Goal: Download file/media

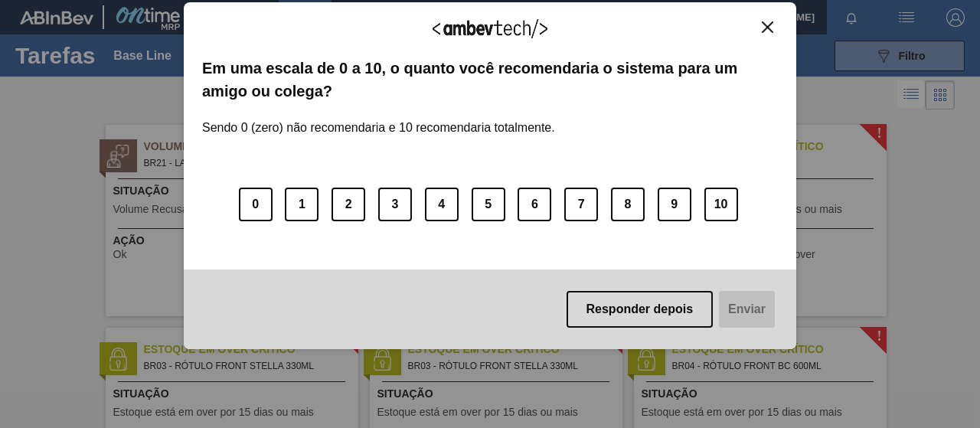
click at [597, 322] on button "Responder depois" at bounding box center [640, 309] width 147 height 37
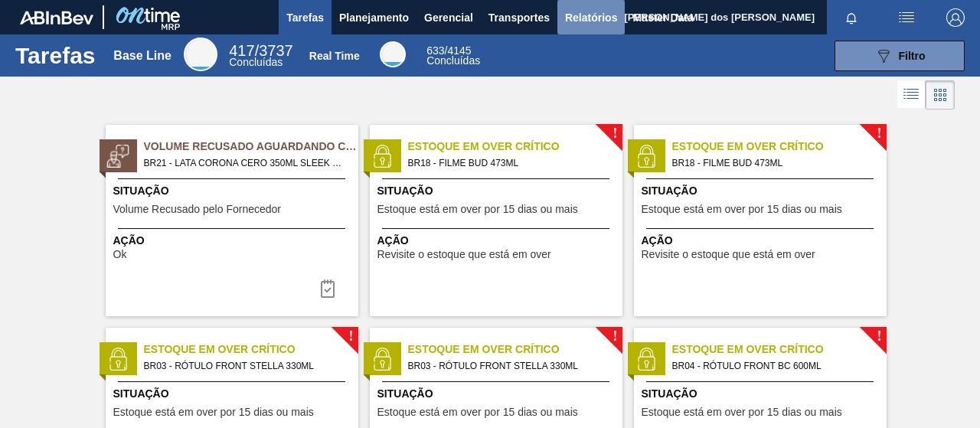
click at [566, 15] on span "Relatórios" at bounding box center [591, 17] width 52 height 18
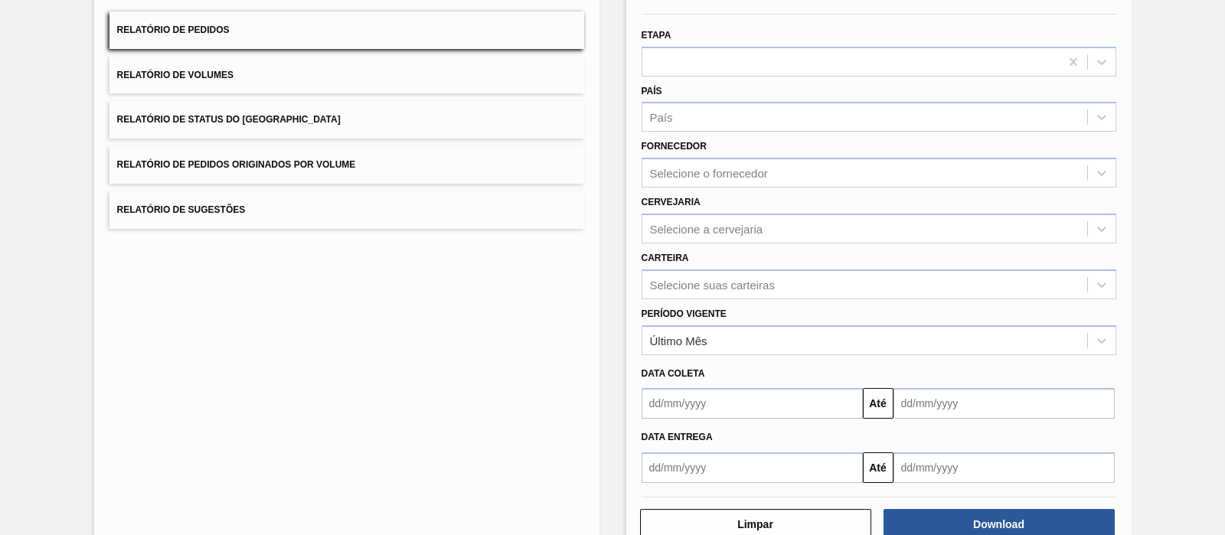
scroll to position [133, 0]
click at [693, 281] on div "Selecione suas carteiras" at bounding box center [712, 284] width 125 height 13
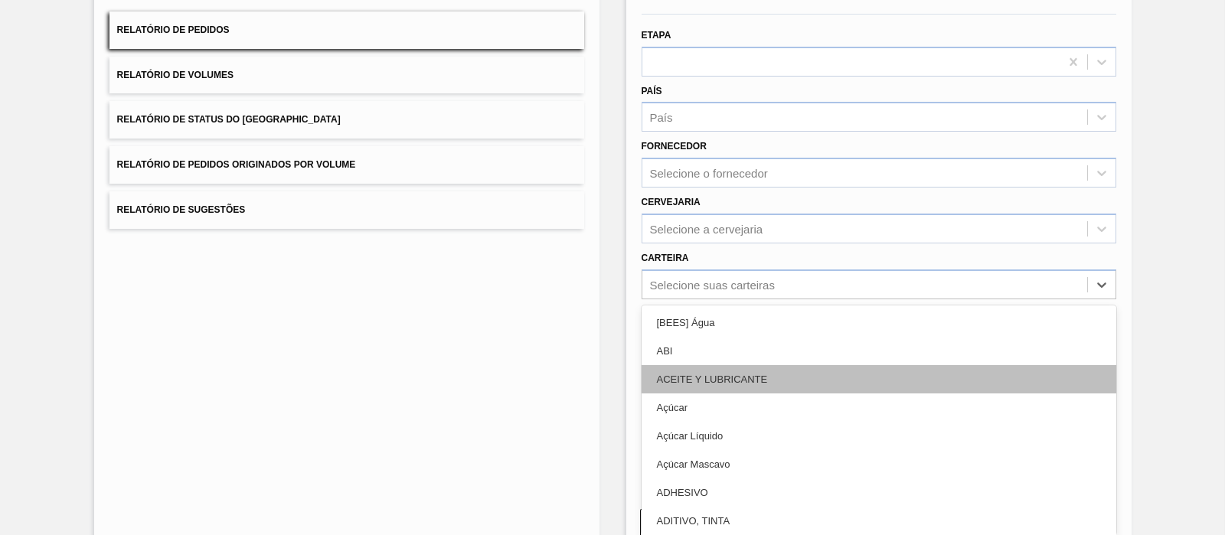
scroll to position [172, 0]
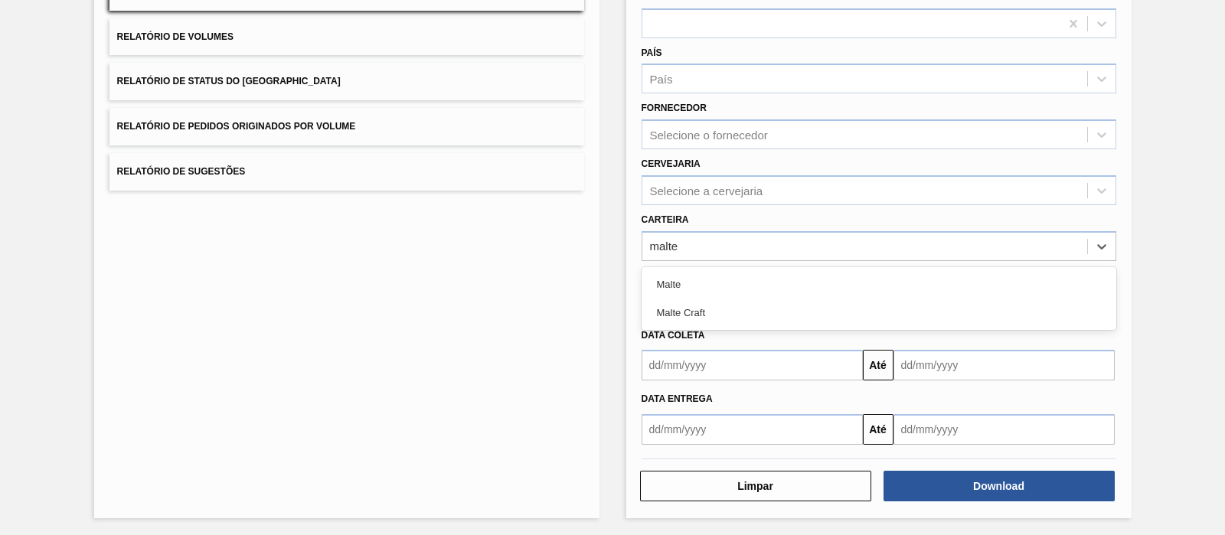
type input "malte"
click at [615, 261] on div "Lista de Relatórios Relatório de Pedidos Relatório de Volumes Relatório de Stat…" at bounding box center [612, 221] width 1225 height 633
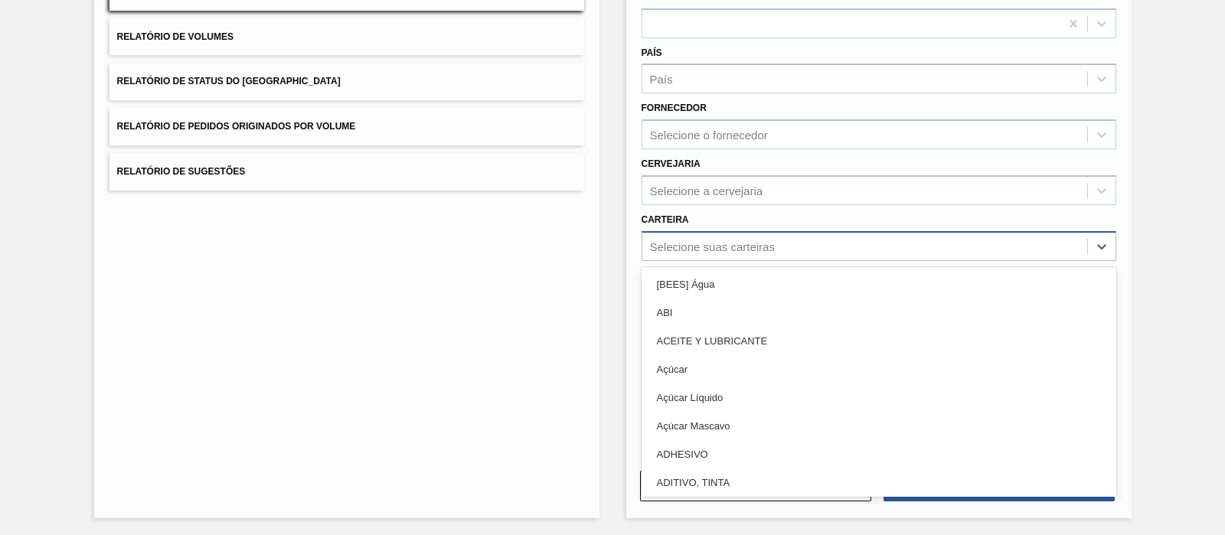
click at [678, 250] on div "Selecione suas carteiras" at bounding box center [712, 246] width 125 height 13
type input "m"
type input "pre"
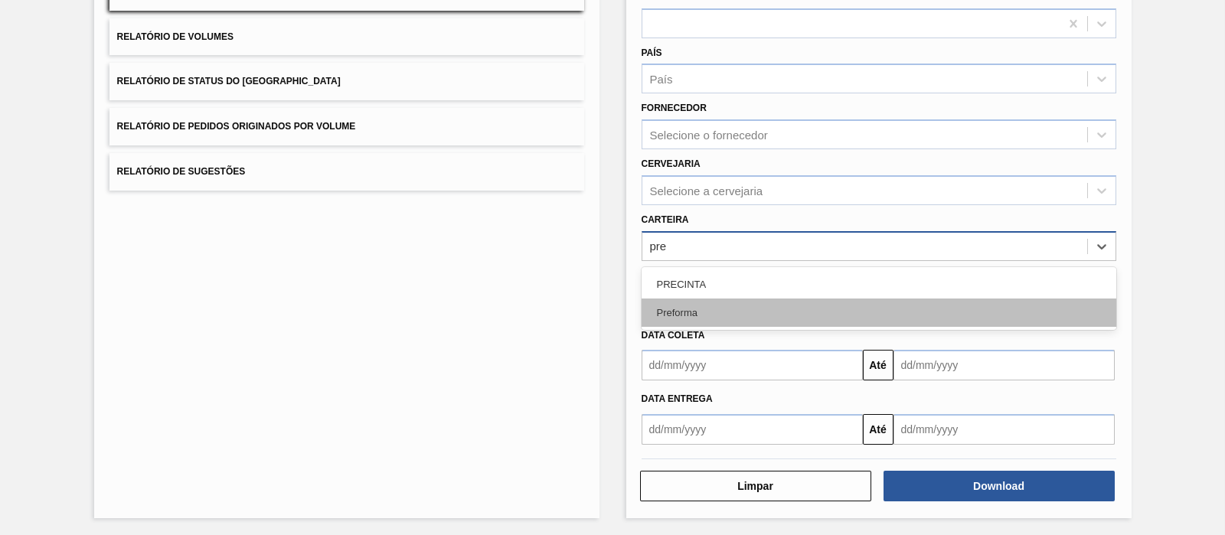
click at [684, 303] on div "Preforma" at bounding box center [879, 313] width 475 height 28
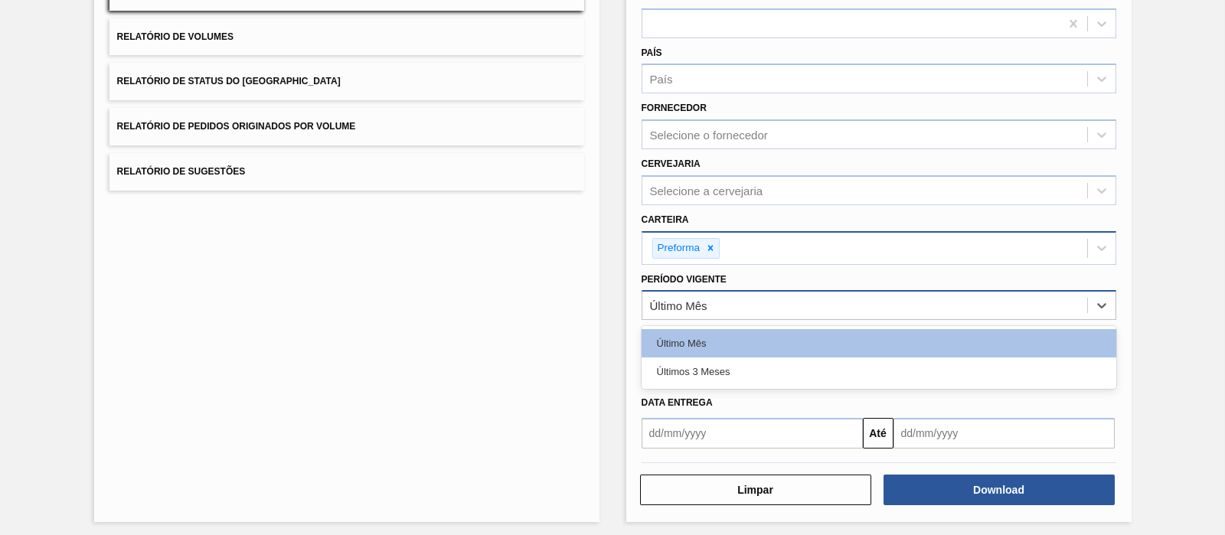
click at [781, 304] on div "Último Mês" at bounding box center [865, 306] width 445 height 22
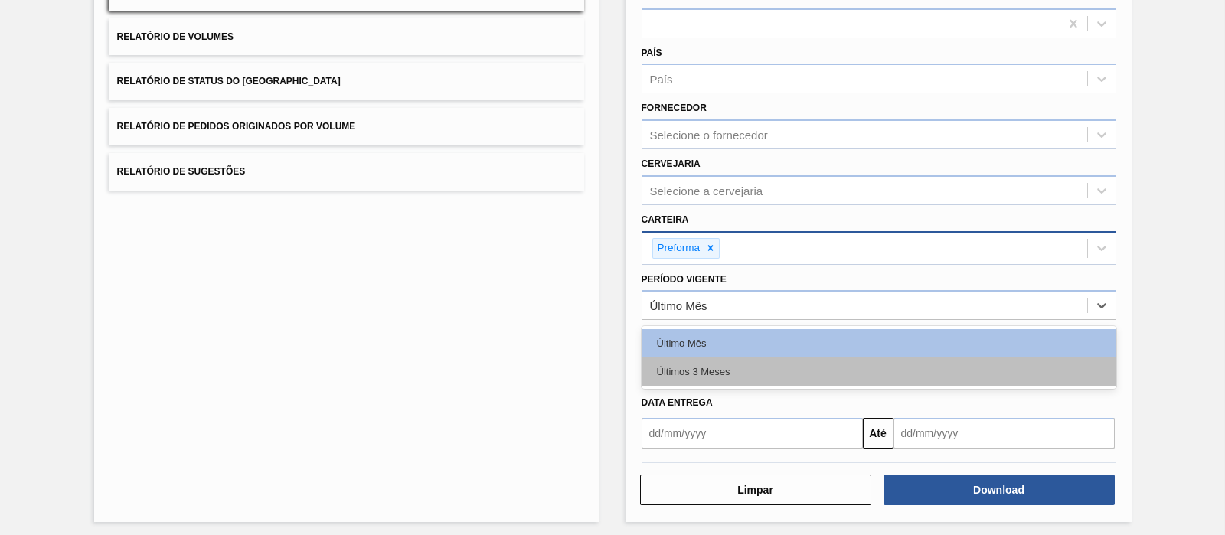
click at [702, 371] on div "Últimos 3 Meses" at bounding box center [879, 372] width 475 height 28
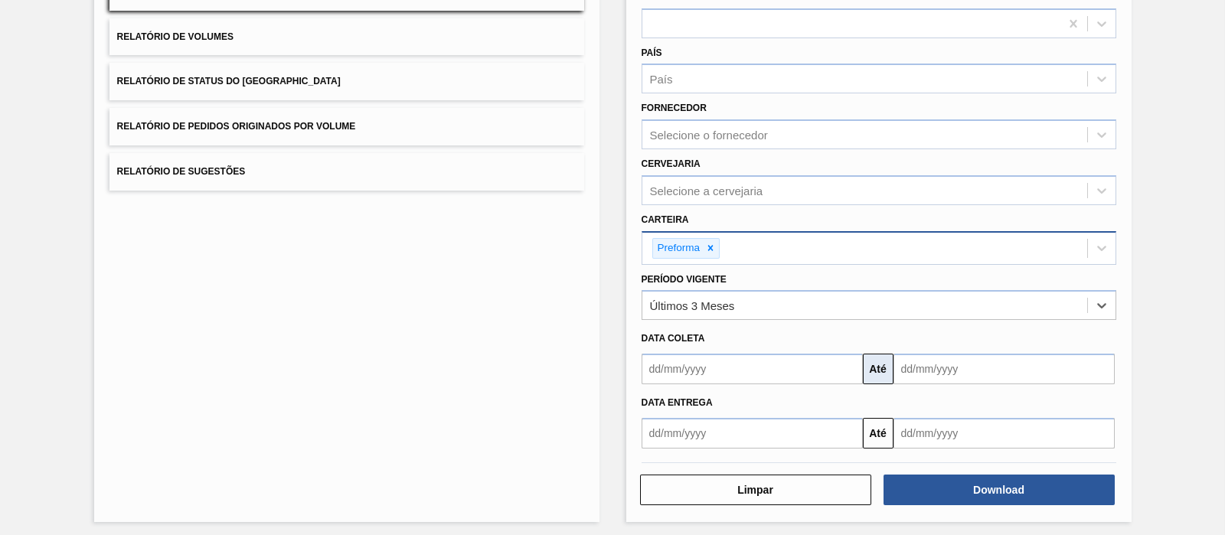
scroll to position [175, 0]
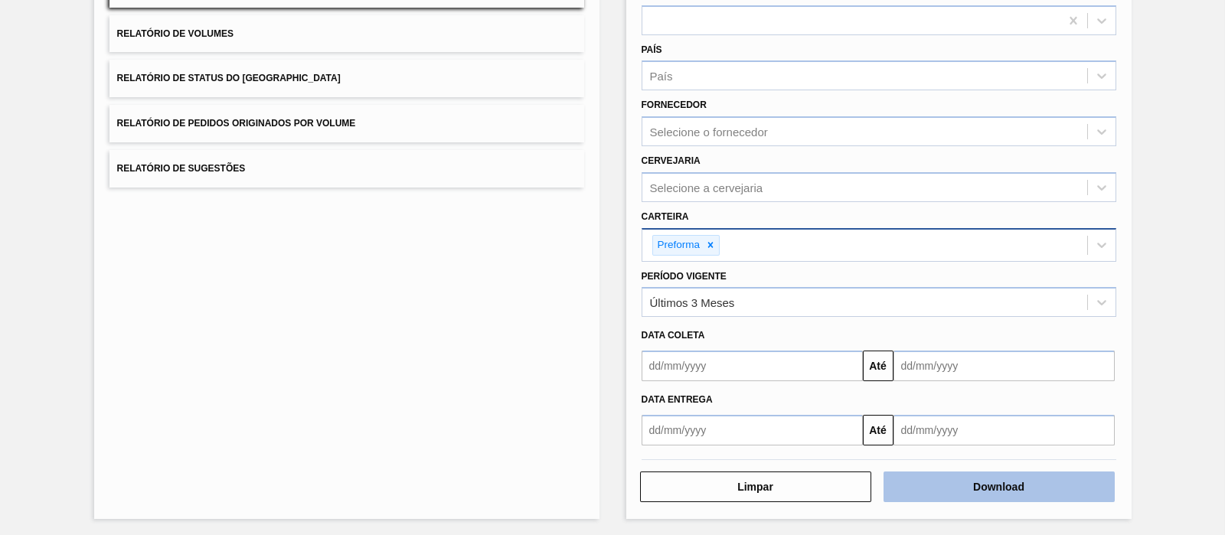
click at [975, 427] on button "Download" at bounding box center [999, 487] width 231 height 31
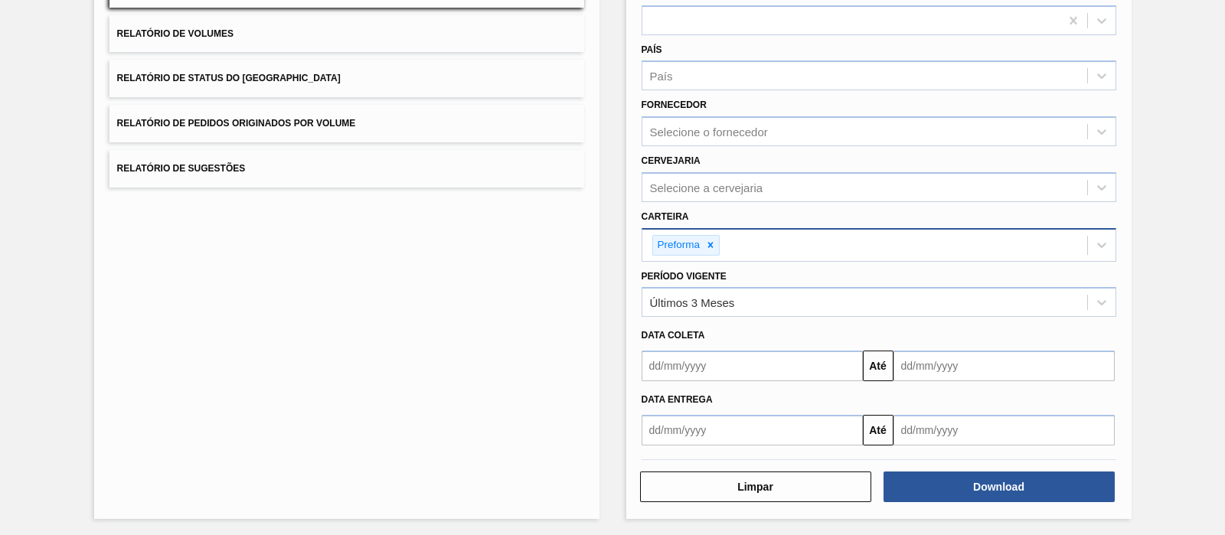
click at [980, 92] on div "Lista de Relatórios Relatório de Pedidos Relatório de Volumes Relatório de Stat…" at bounding box center [612, 220] width 1225 height 636
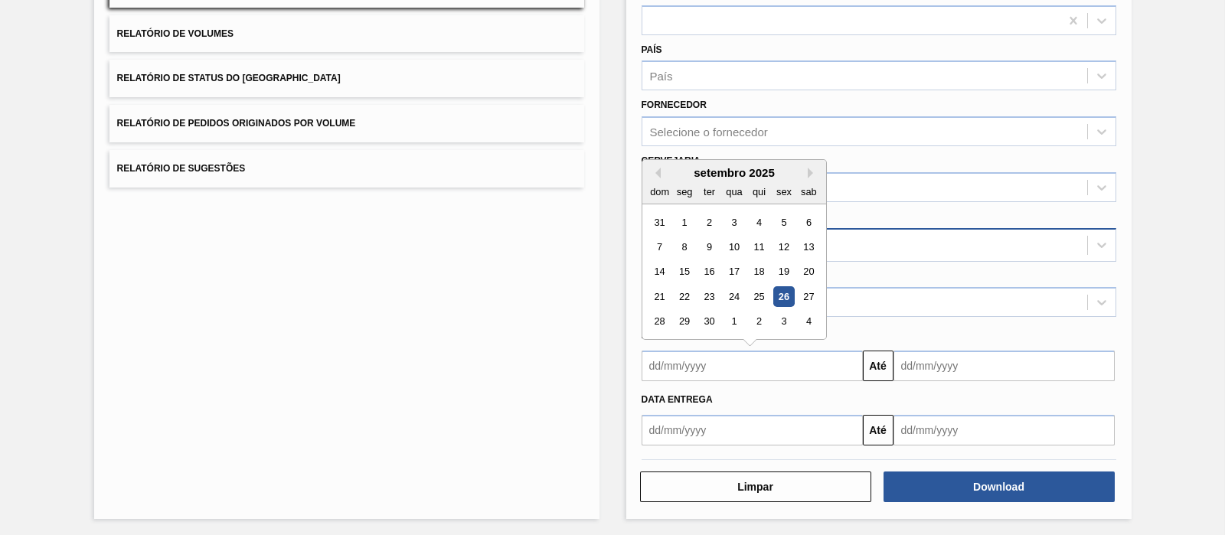
click at [812, 363] on input "text" at bounding box center [752, 366] width 221 height 31
click at [659, 171] on div "Previous Month Next Month setembro 2025 dom seg ter qua qui sex sab 31 1 2 3 4 …" at bounding box center [734, 249] width 185 height 181
click at [728, 166] on div "setembro 2025" at bounding box center [735, 172] width 184 height 13
click at [800, 365] on input "text" at bounding box center [752, 366] width 221 height 31
click at [657, 168] on button "Previous Month" at bounding box center [655, 173] width 11 height 11
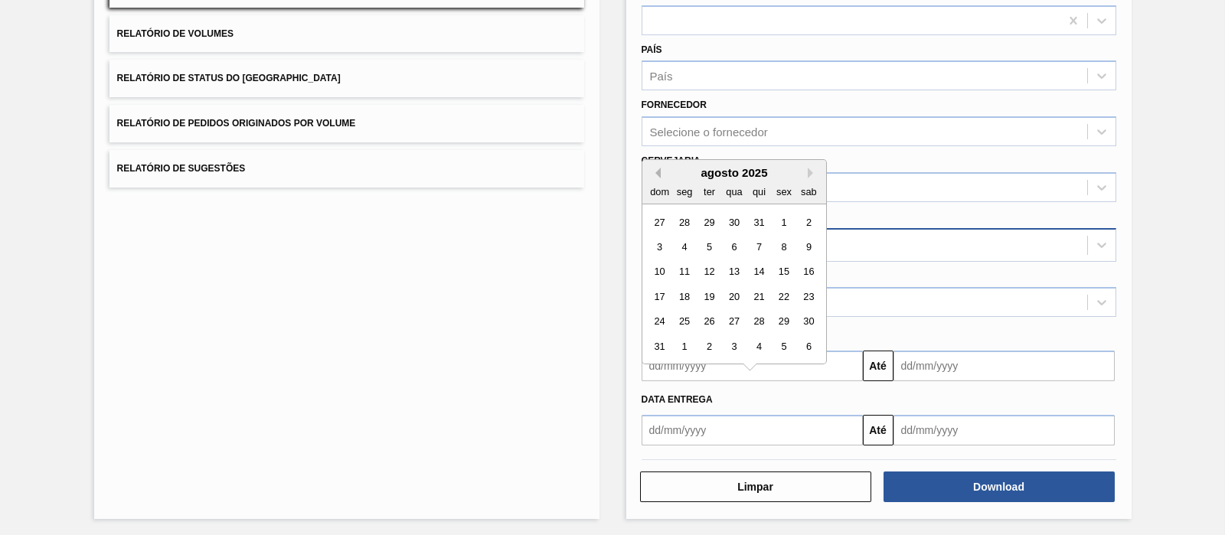
click at [657, 168] on button "Previous Month" at bounding box center [655, 173] width 11 height 11
click at [804, 171] on div "junho 2025" at bounding box center [735, 172] width 184 height 13
click at [810, 168] on button "Next Month" at bounding box center [813, 173] width 11 height 11
click at [706, 218] on div "1" at bounding box center [708, 222] width 21 height 21
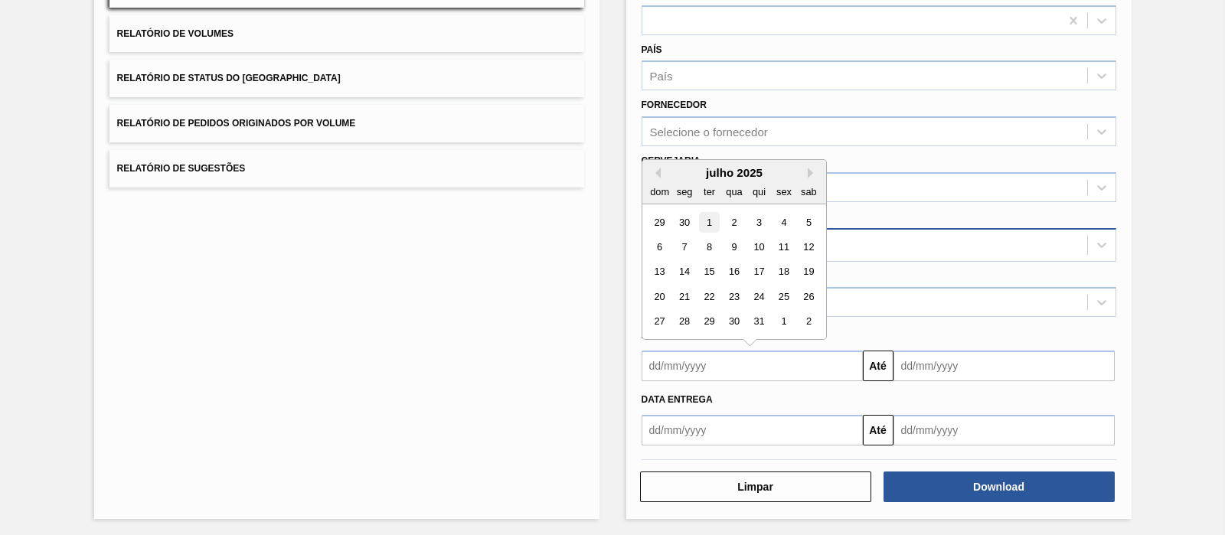
type input "[DATE]"
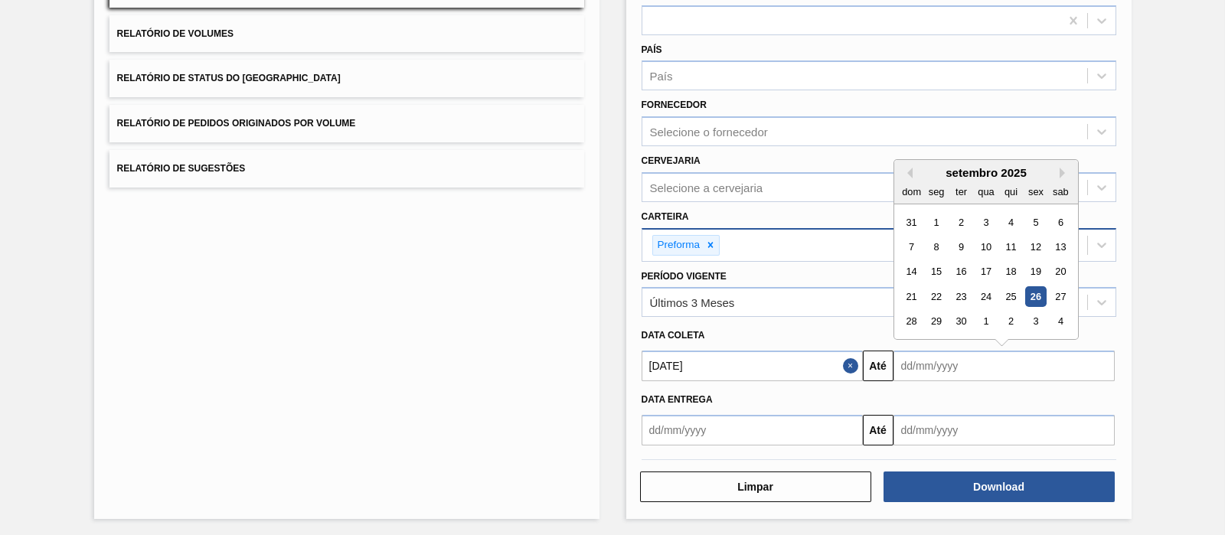
click at [946, 366] on input "text" at bounding box center [1004, 366] width 221 height 31
click at [953, 316] on div "30" at bounding box center [960, 322] width 21 height 21
type input "[DATE]"
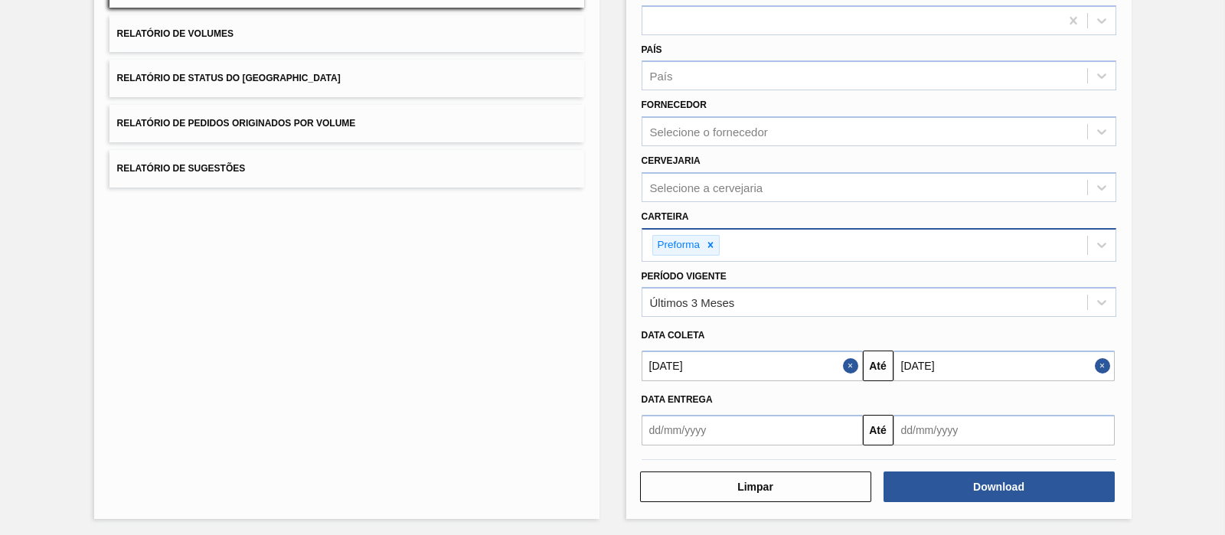
click at [952, 427] on div "Relatório de Pedidos Etapa País País Fornecedor Selecione o fornecedor Cervejar…" at bounding box center [878, 222] width 505 height 594
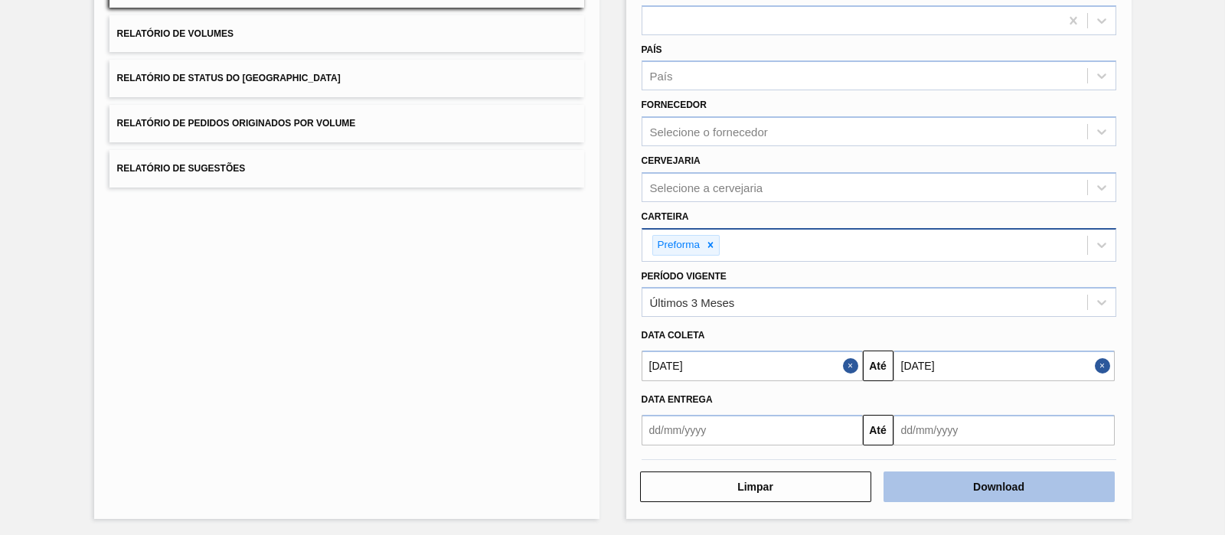
click at [941, 427] on button "Download" at bounding box center [999, 487] width 231 height 31
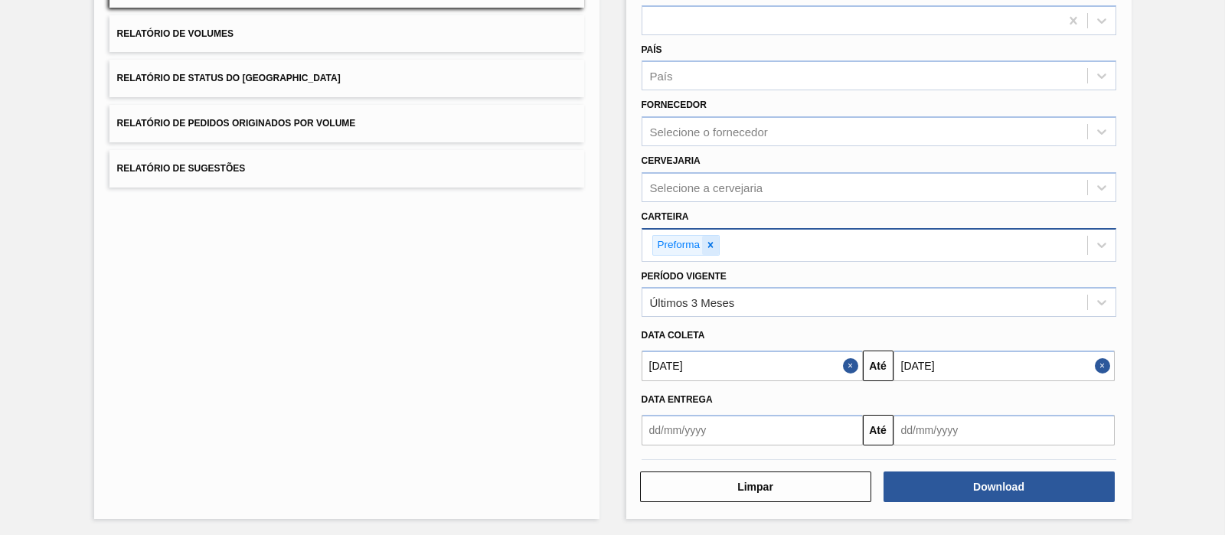
click at [715, 246] on div at bounding box center [710, 245] width 17 height 19
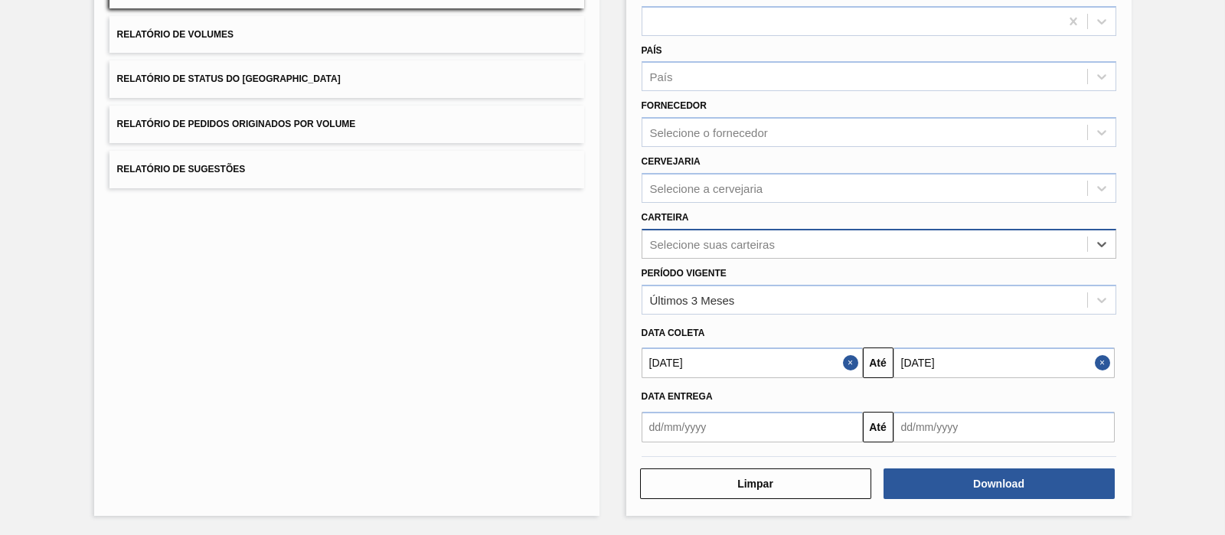
scroll to position [172, 0]
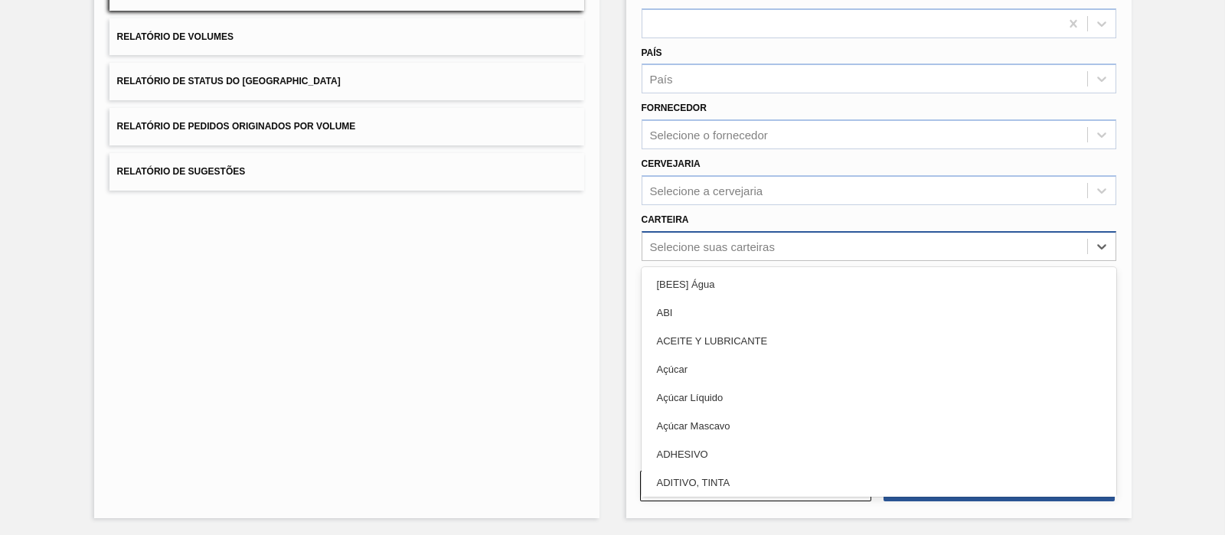
click at [705, 242] on div "Selecione suas carteiras" at bounding box center [712, 246] width 125 height 13
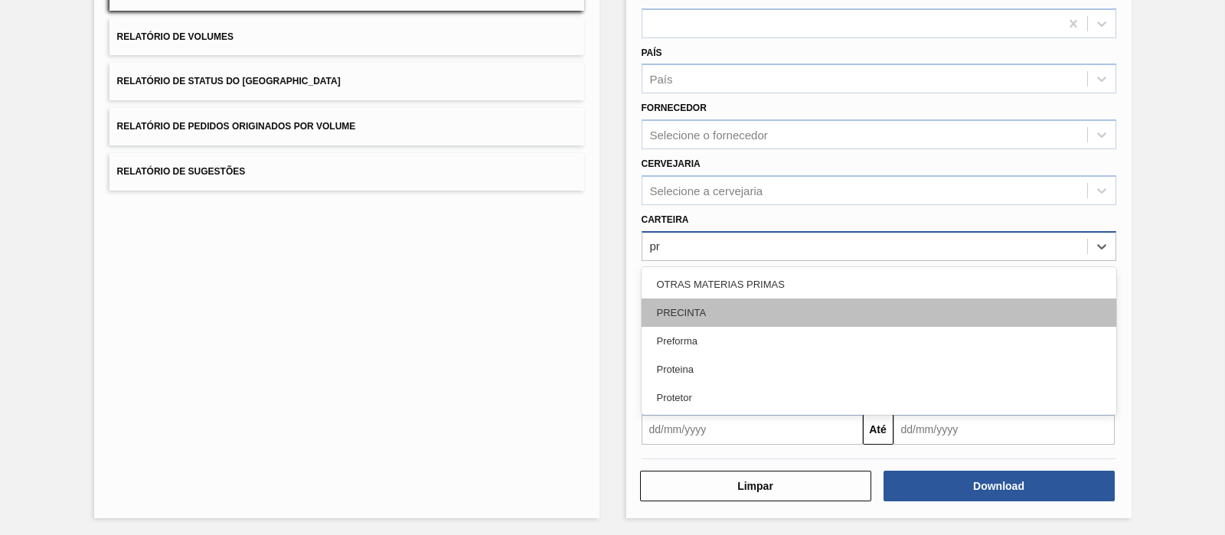
type input "p"
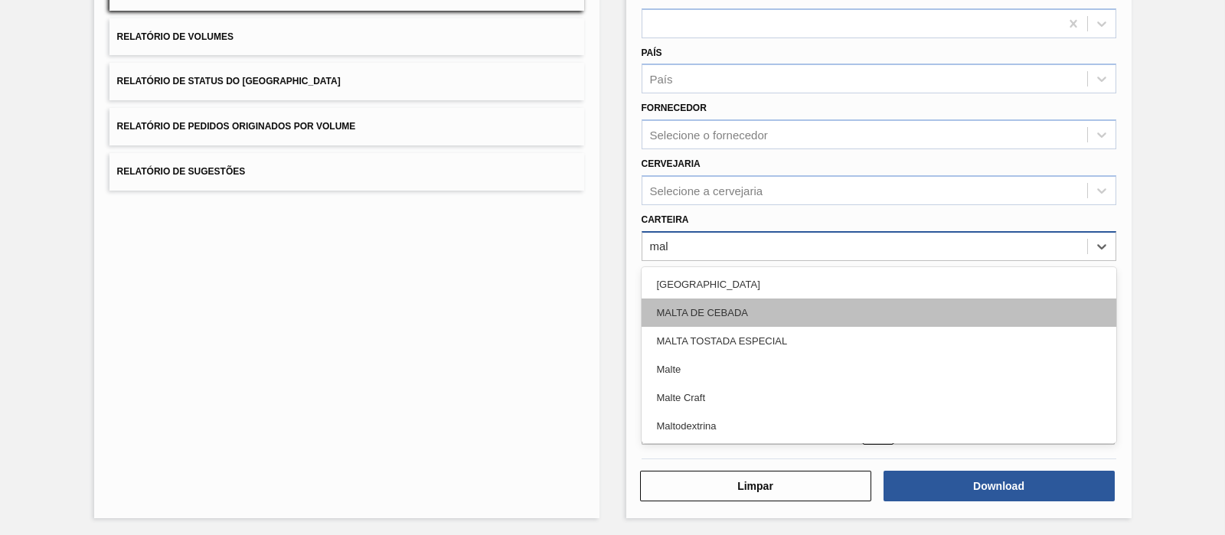
type input "malt"
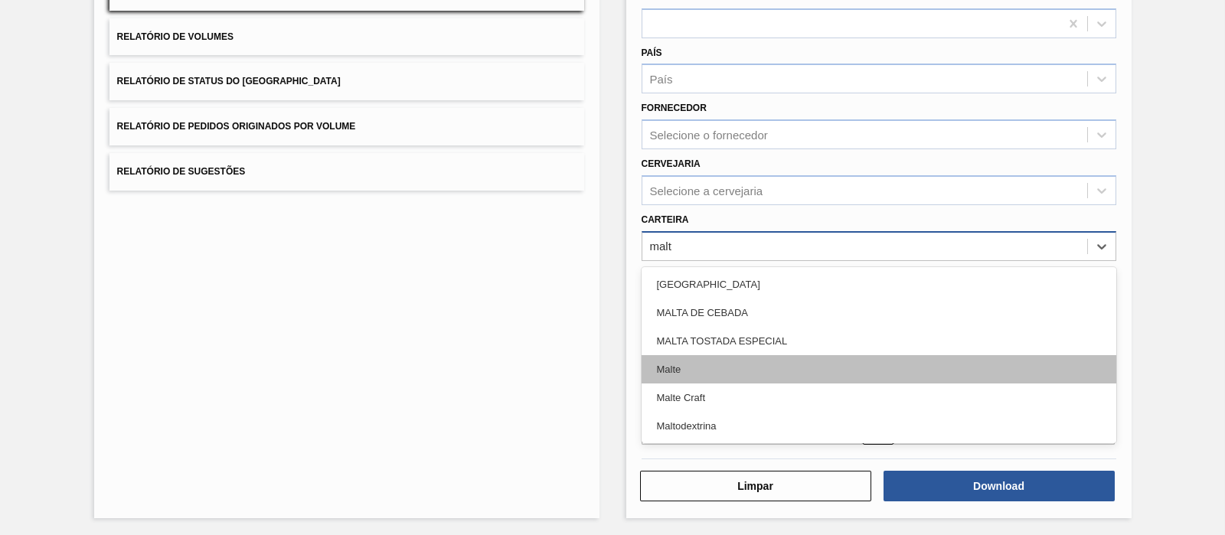
click at [682, 373] on div "Malte" at bounding box center [879, 369] width 475 height 28
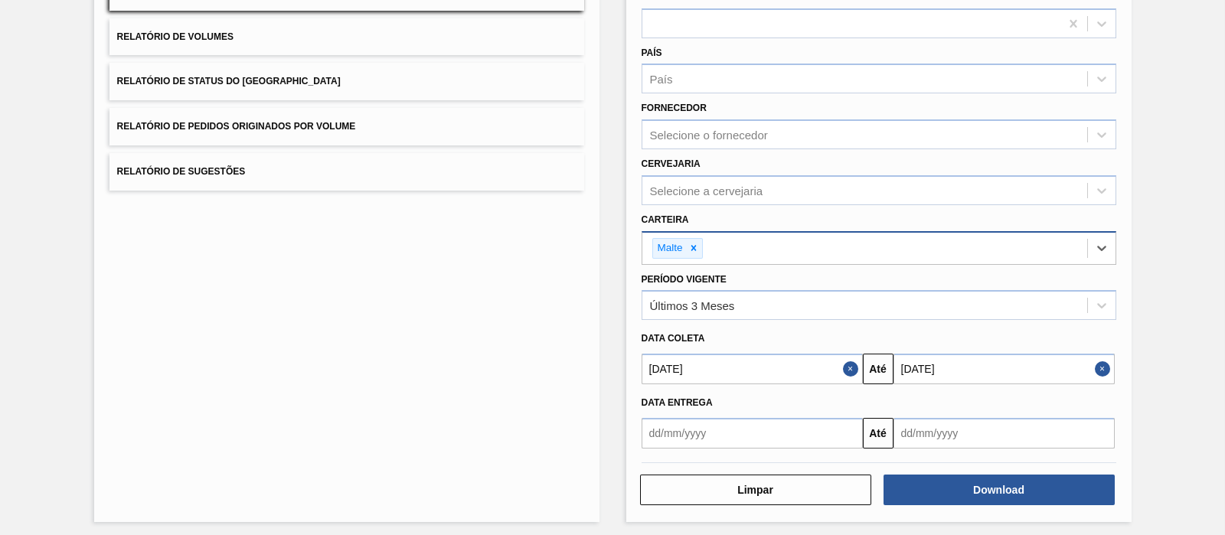
scroll to position [175, 0]
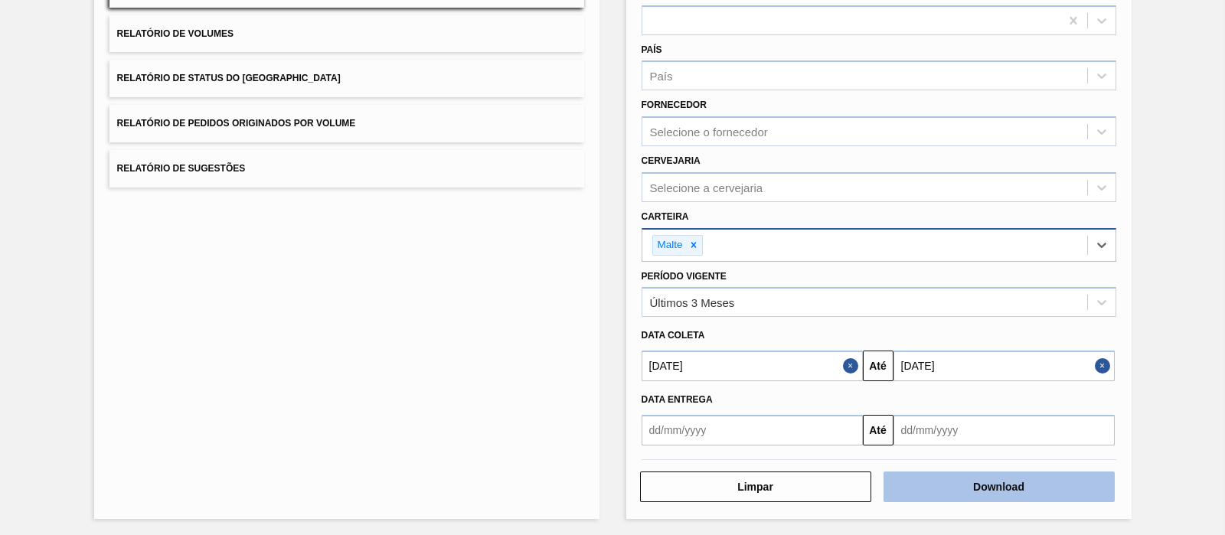
click at [934, 427] on button "Download" at bounding box center [999, 487] width 231 height 31
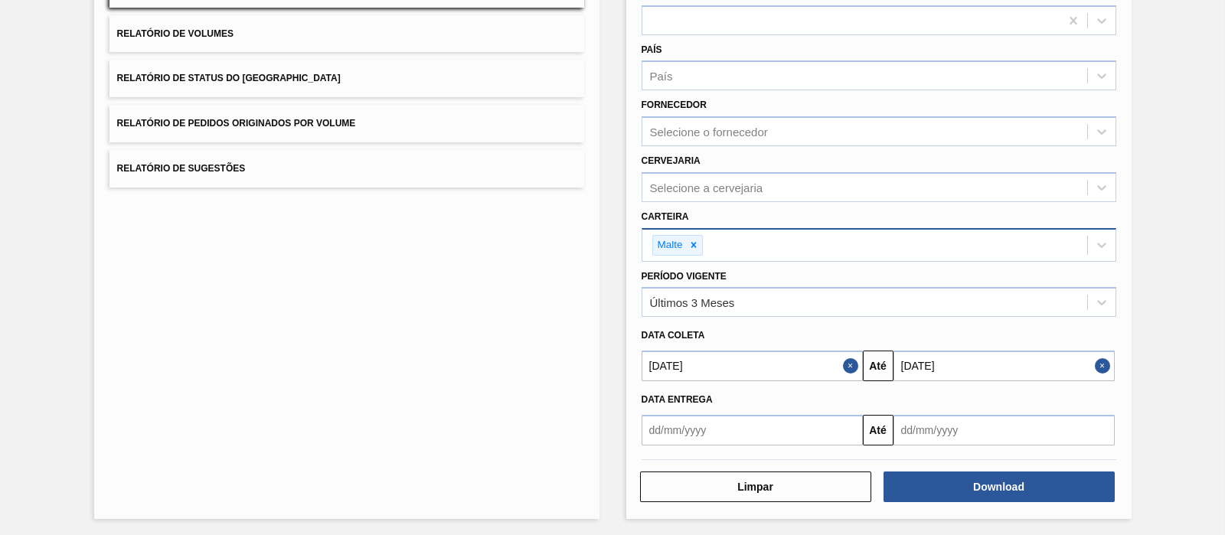
click at [467, 371] on div "Lista de Relatórios Relatório de Pedidos Relatório de Volumes Relatório de Stat…" at bounding box center [346, 222] width 505 height 594
